Goal: Transaction & Acquisition: Download file/media

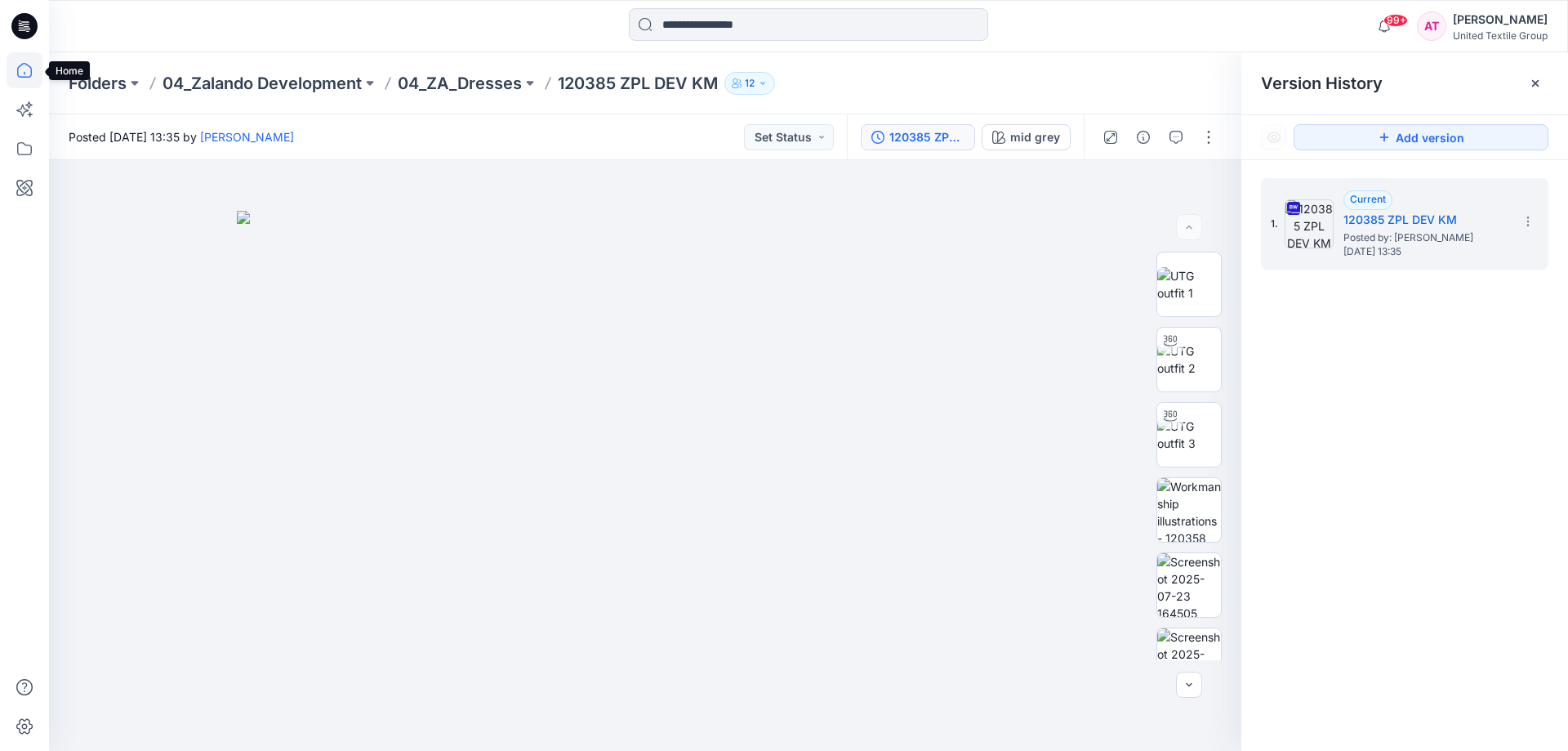
click at [20, 68] on icon at bounding box center [24, 70] width 36 height 36
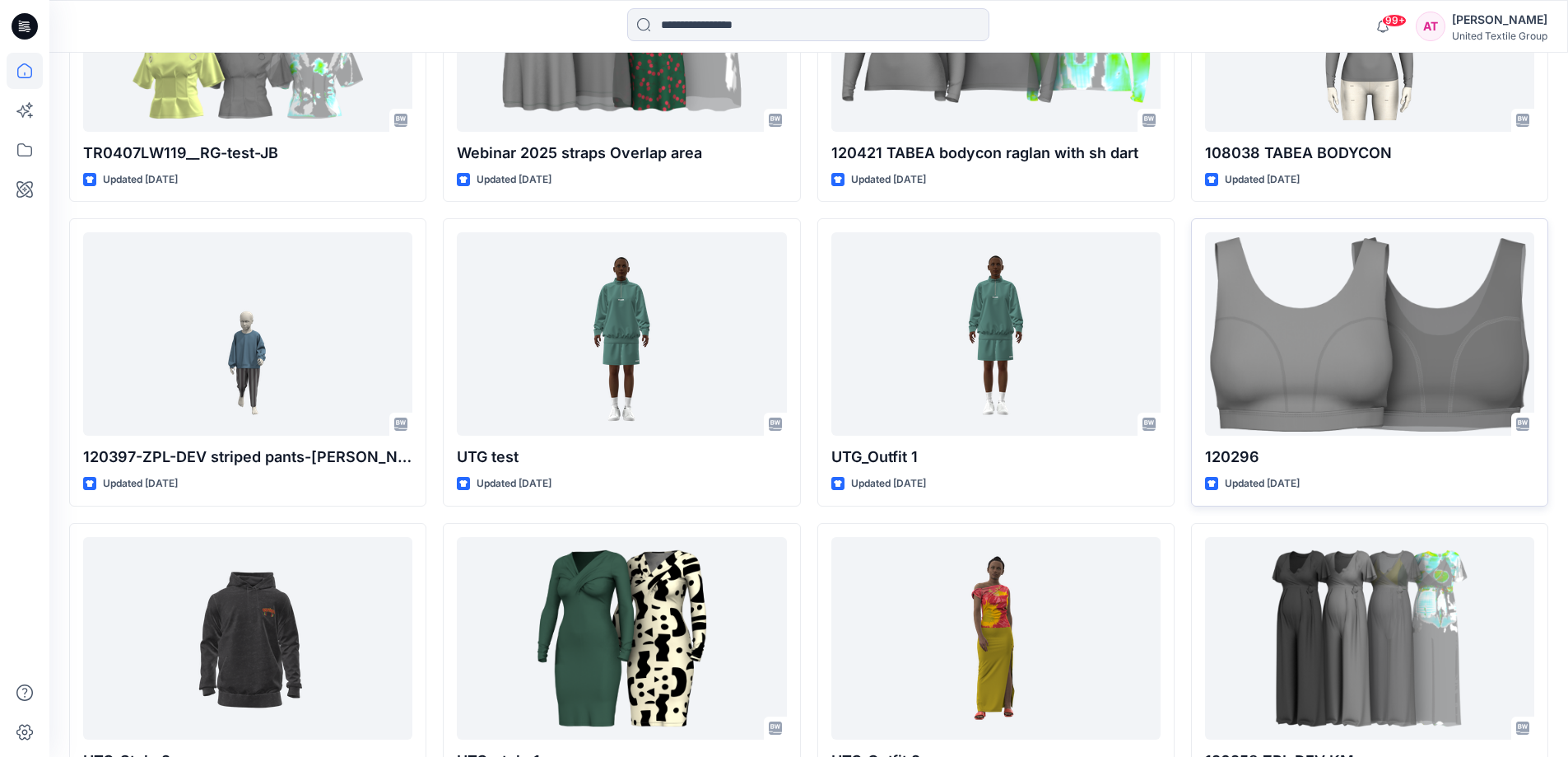
scroll to position [12714, 0]
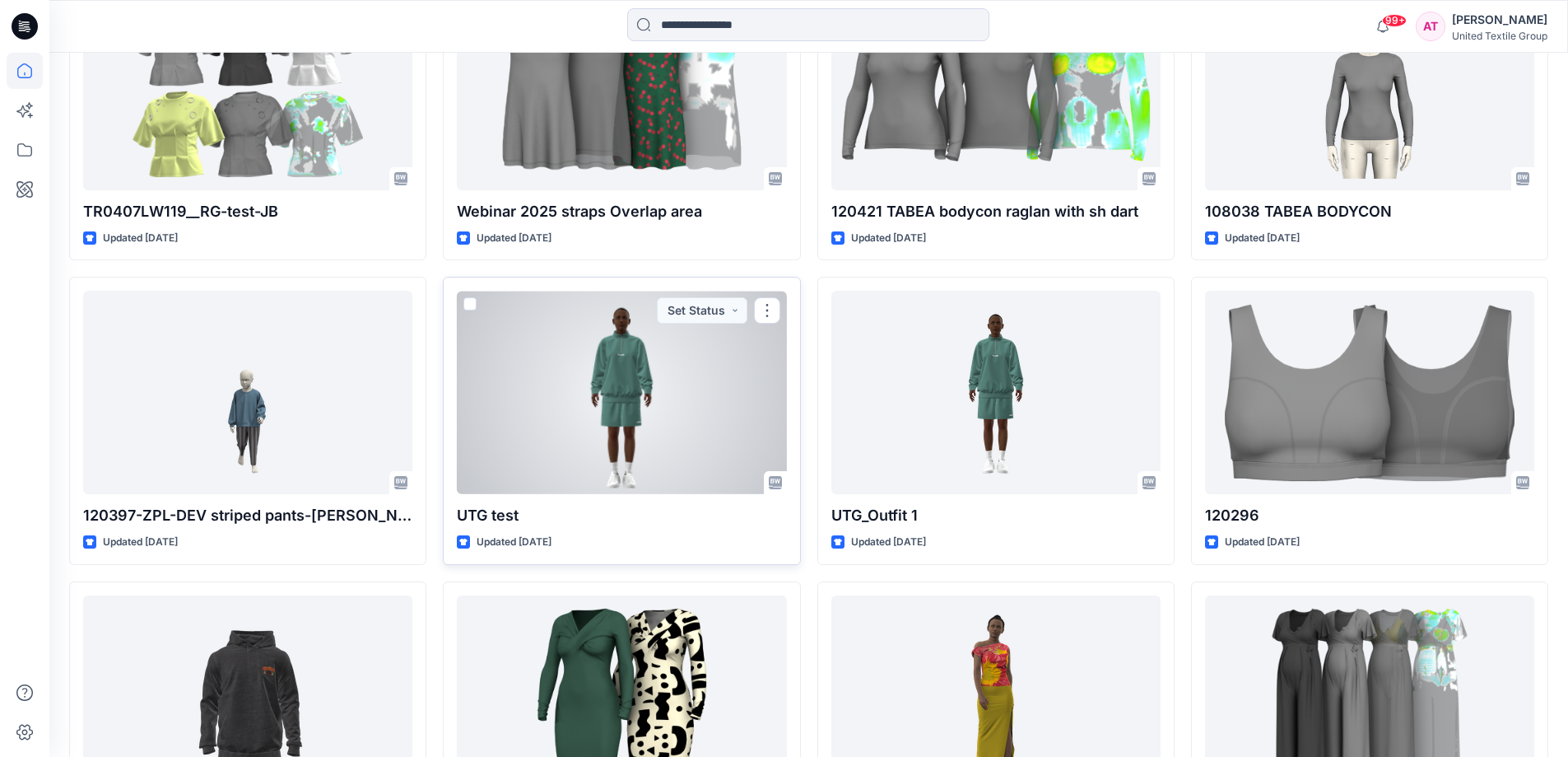
click at [607, 377] on div at bounding box center [621, 392] width 329 height 203
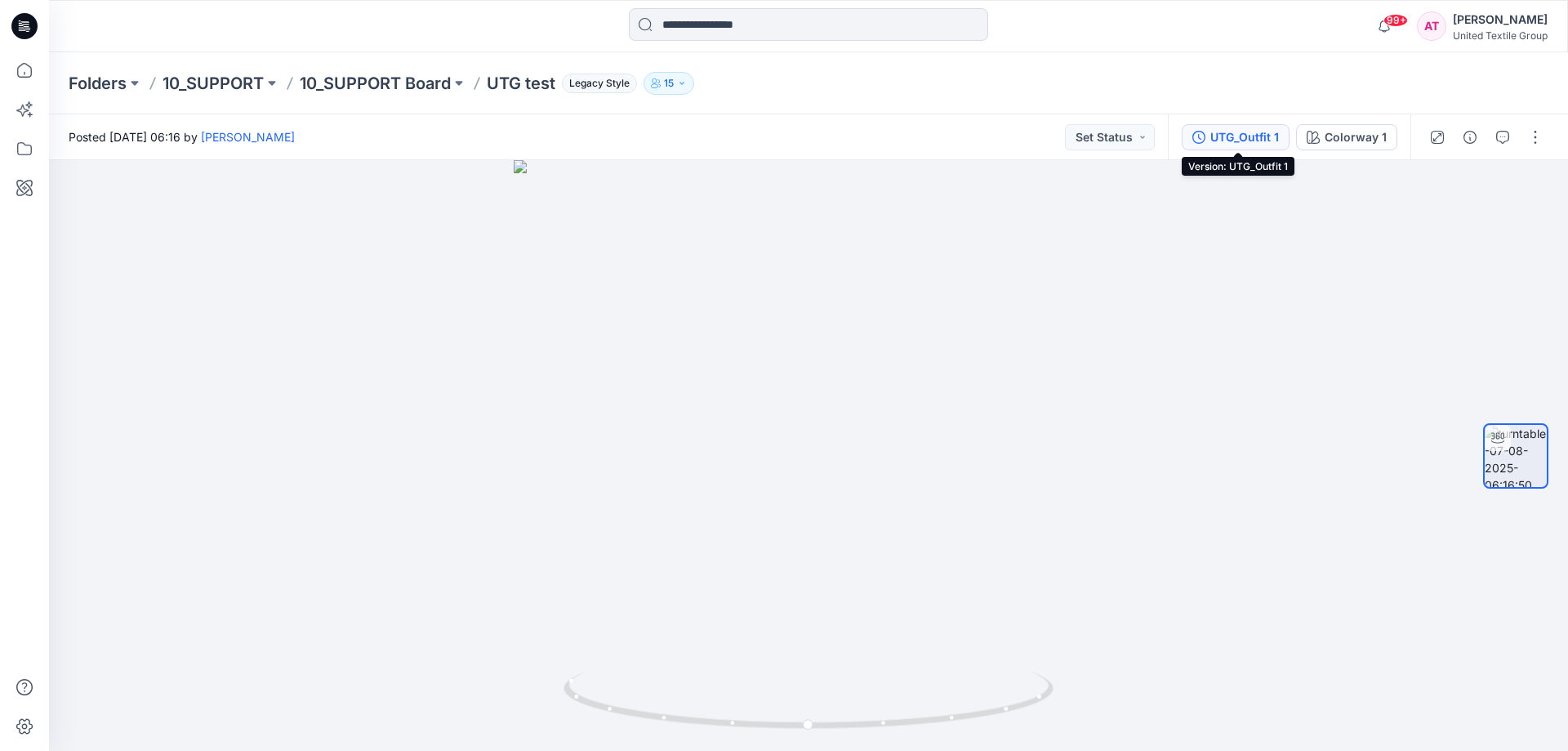
click at [1231, 136] on div "UTG_Outfit 1" at bounding box center [1245, 138] width 68 height 18
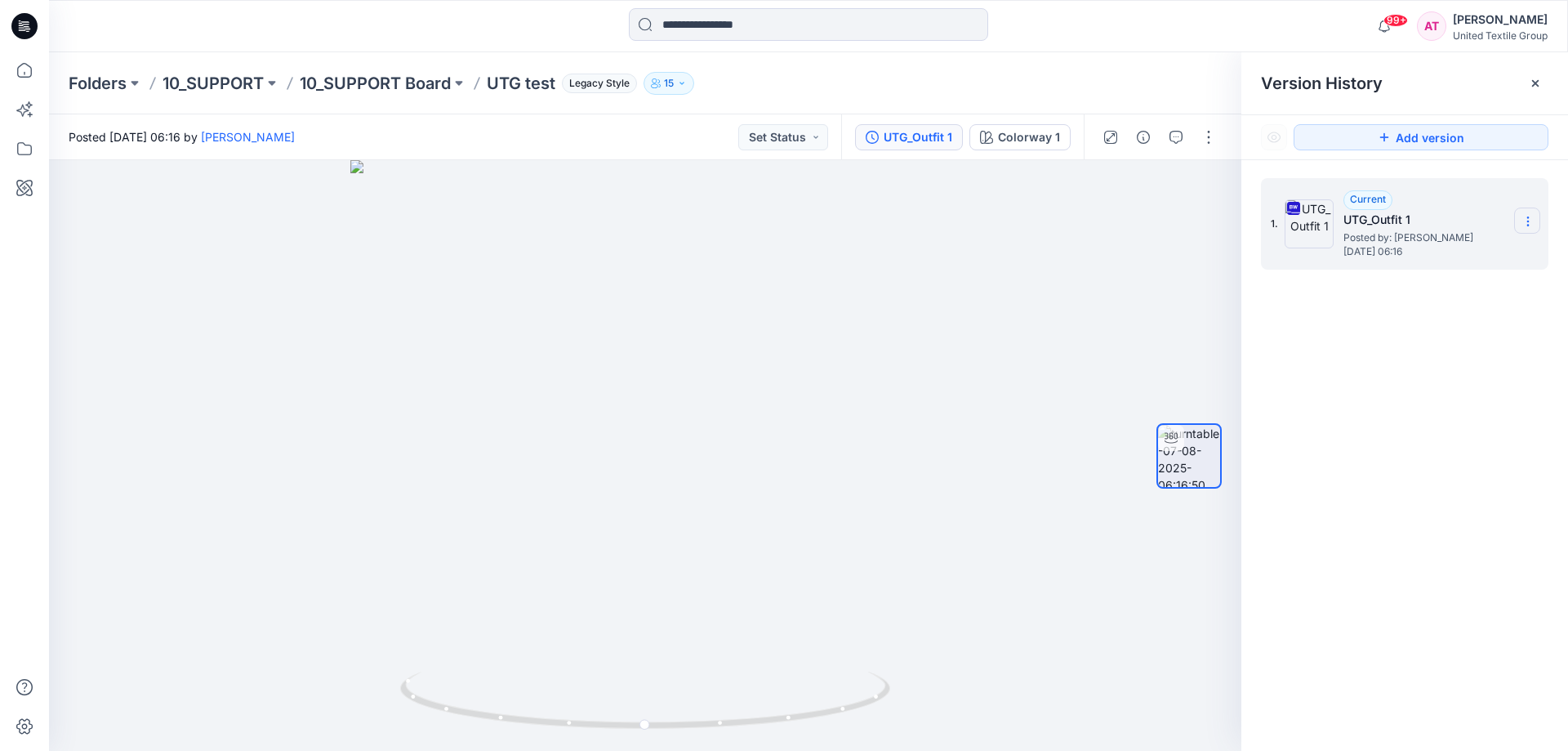
click at [1521, 220] on section at bounding box center [1526, 220] width 26 height 26
click at [1486, 259] on span "Download Source BW File" at bounding box center [1446, 253] width 137 height 20
click at [20, 71] on icon at bounding box center [24, 70] width 36 height 36
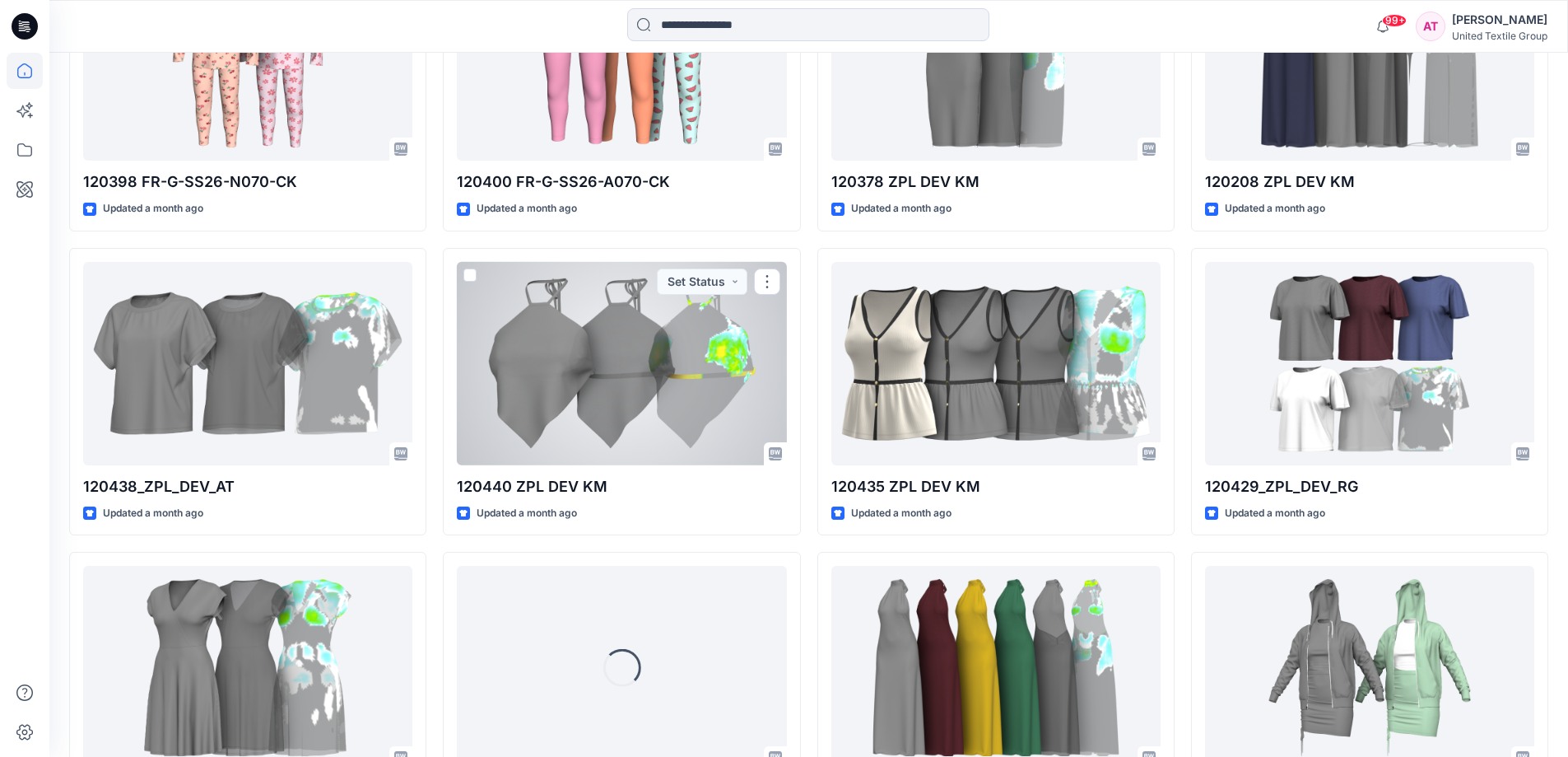
scroll to position [7374, 0]
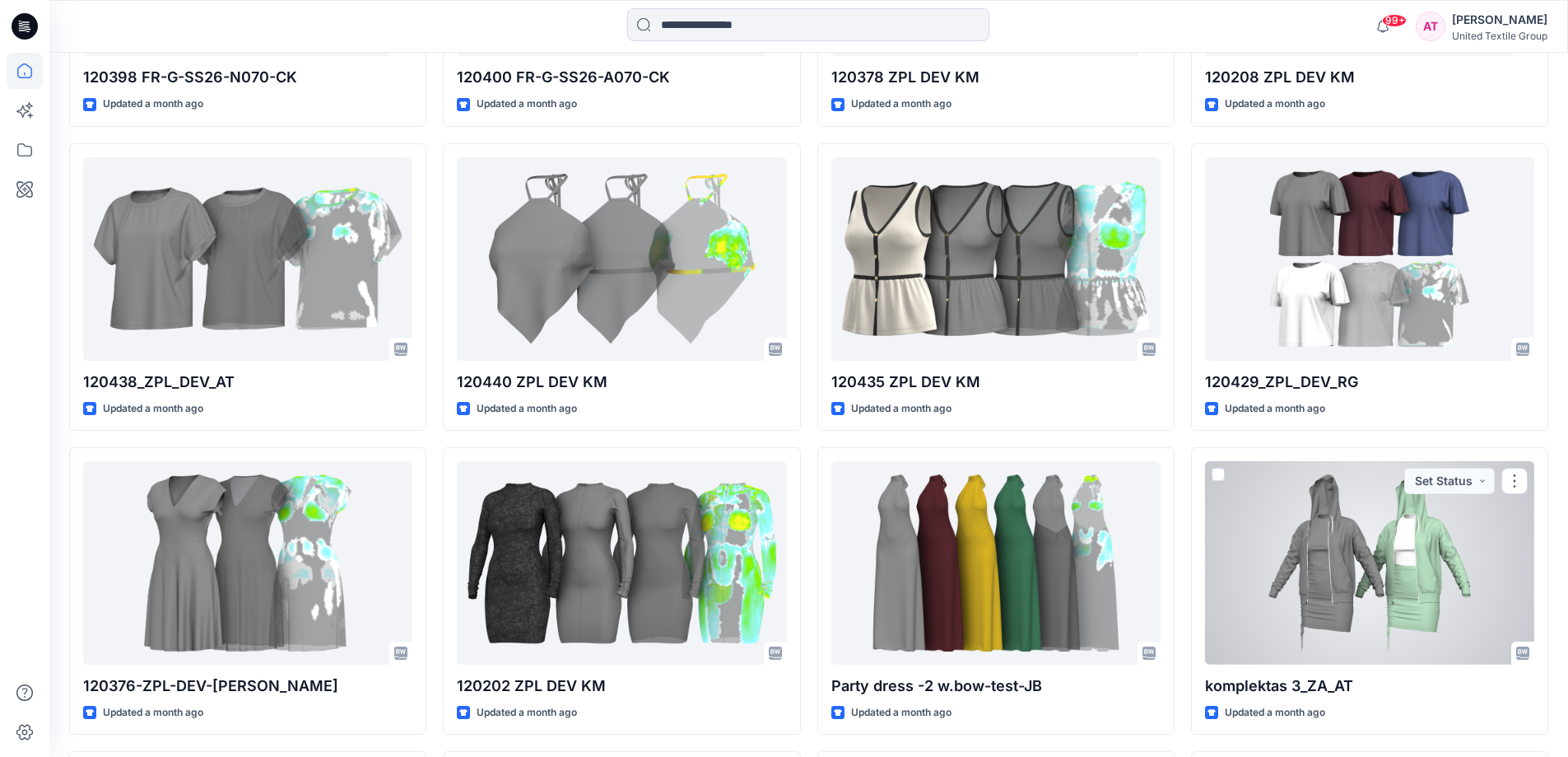
click at [1329, 549] on div at bounding box center [1370, 563] width 329 height 203
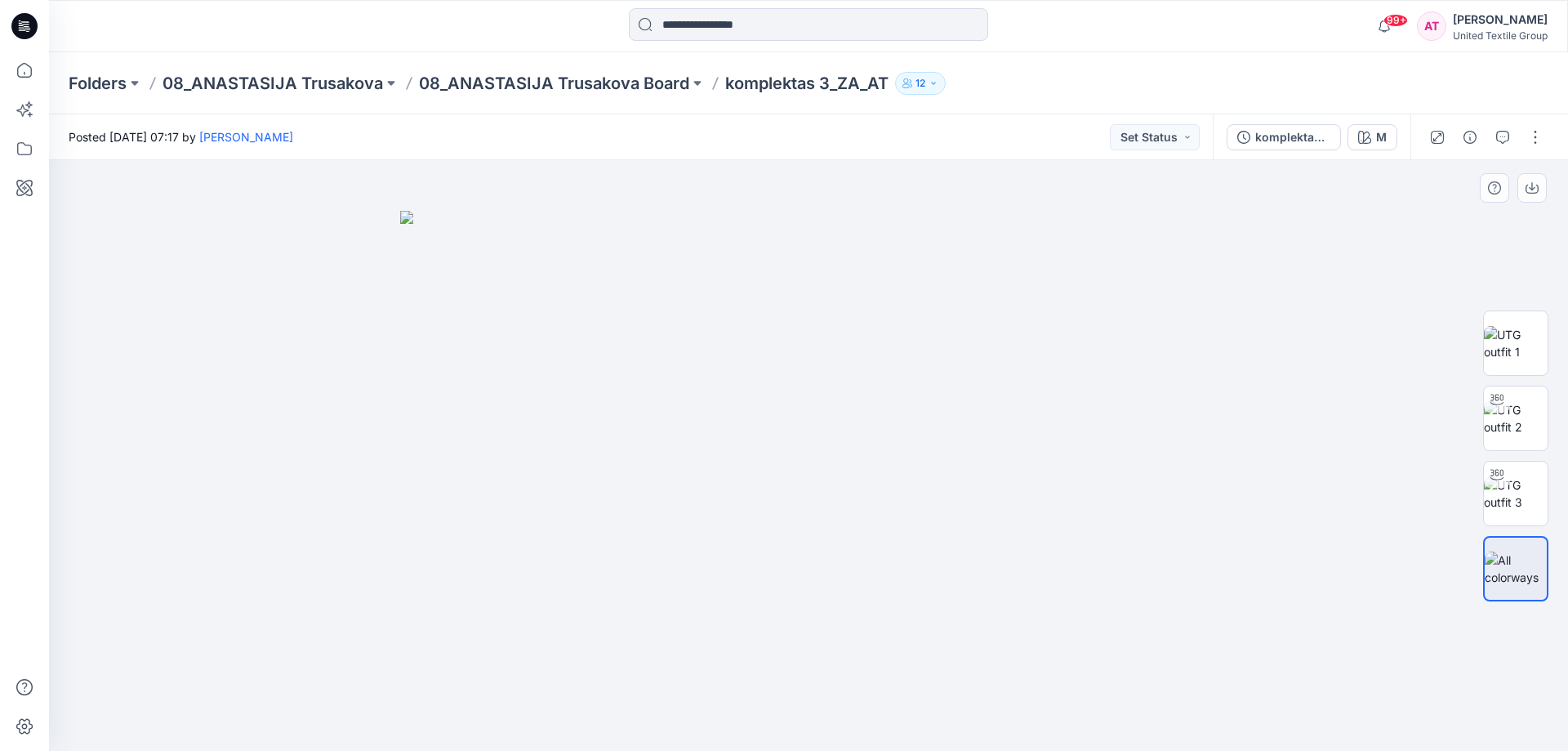
click at [968, 388] on img at bounding box center [808, 481] width 816 height 541
click at [973, 391] on img at bounding box center [808, 481] width 816 height 541
click at [1297, 134] on div "komplektas 3_ZA_AT" at bounding box center [1293, 138] width 75 height 18
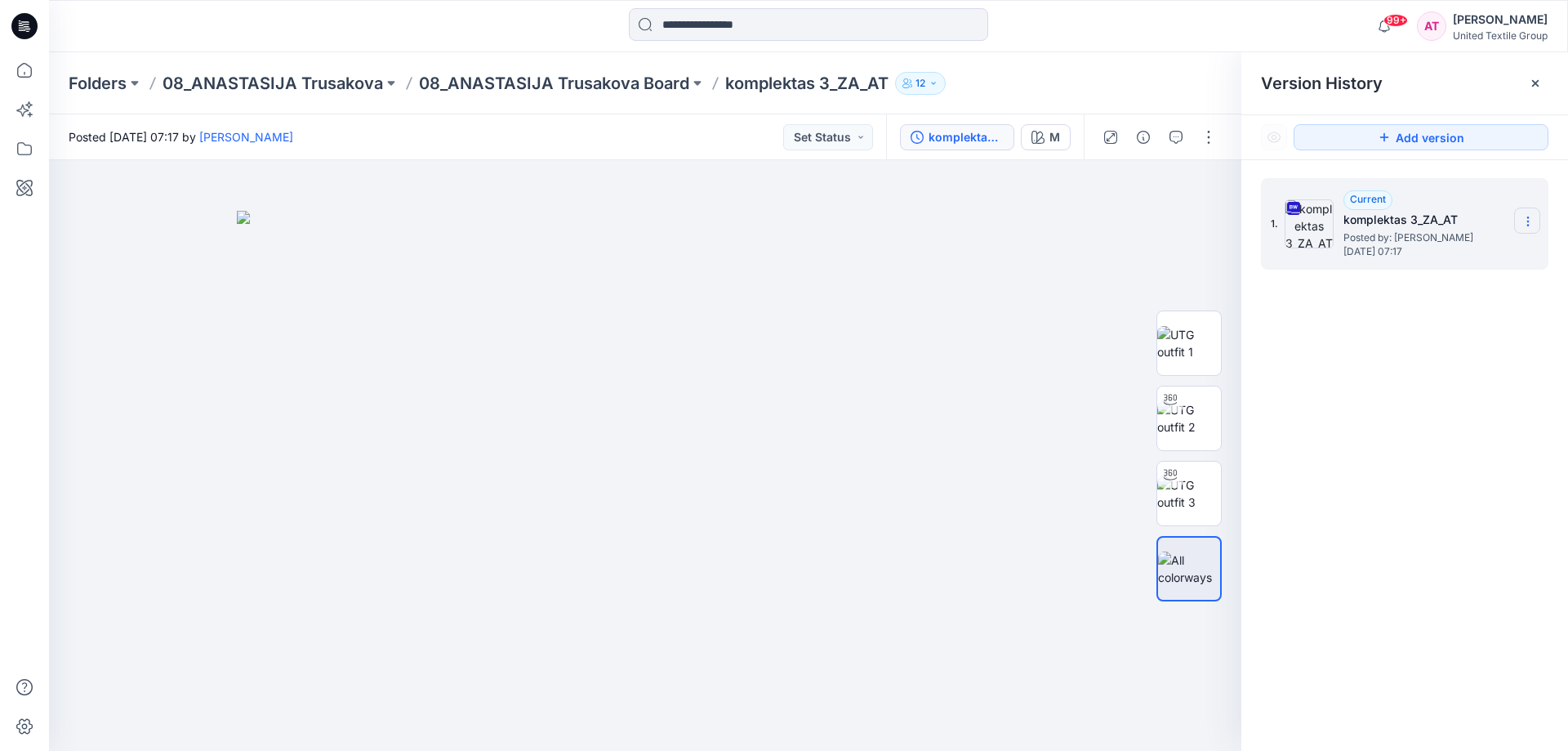
click at [1528, 223] on icon at bounding box center [1528, 222] width 13 height 13
click at [1451, 253] on span "Download Source BW File" at bounding box center [1446, 253] width 137 height 20
